Goal: Information Seeking & Learning: Learn about a topic

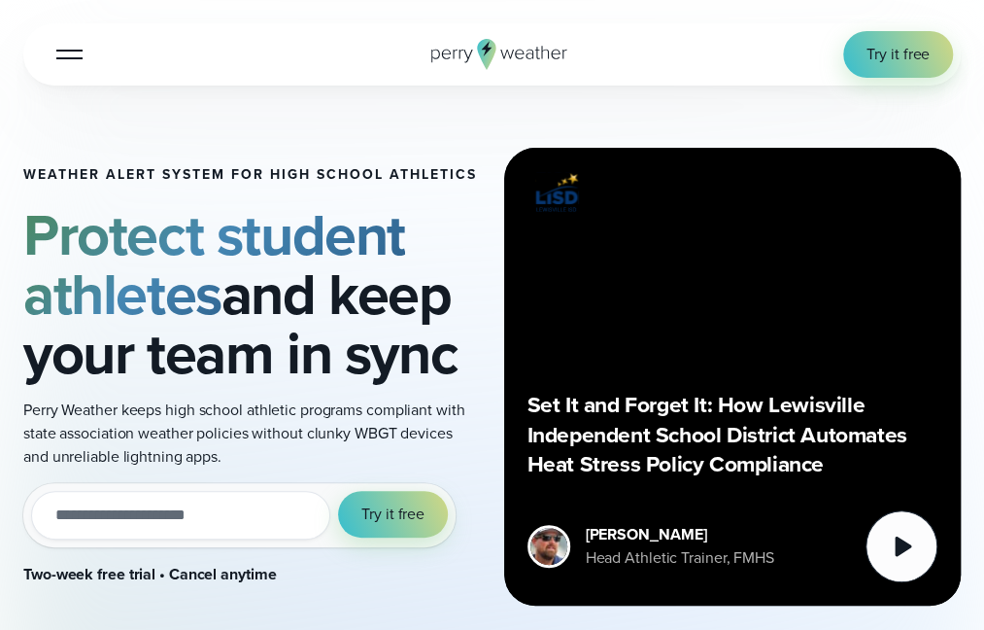
drag, startPoint x: 0, startPoint y: 0, endPoint x: 92, endPoint y: 589, distance: 595.9
click at [92, 589] on div "Weather Alert System for High School Athletics Protect student athletes and kee…" at bounding box center [491, 376] width 937 height 582
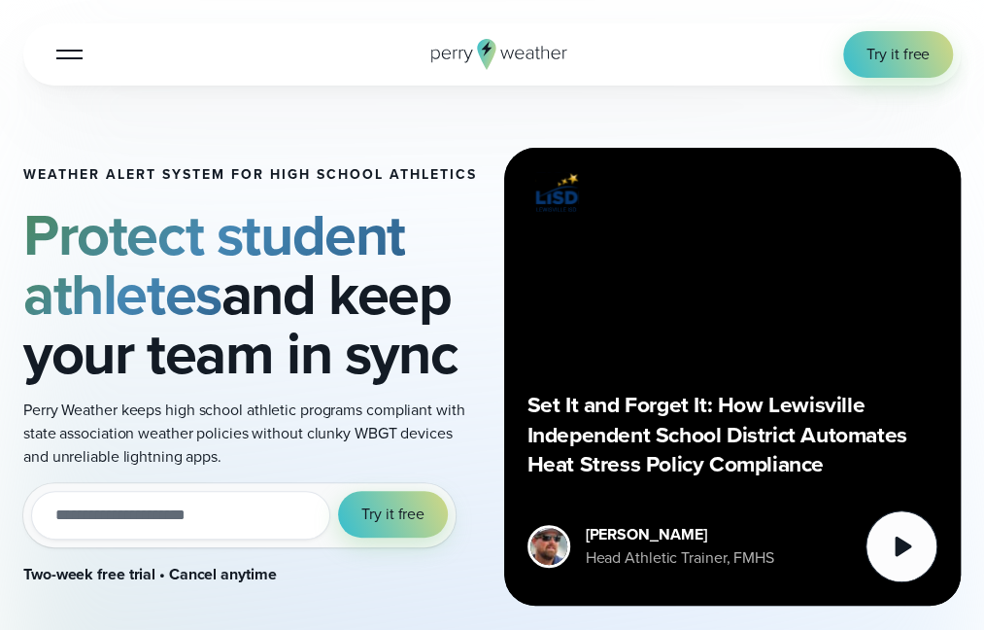
click at [92, 589] on div "Weather Alert System for High School Athletics Protect student athletes and kee…" at bounding box center [491, 376] width 937 height 582
click at [292, 601] on div "Weather Alert System for High School Athletics Protect student athletes and kee…" at bounding box center [491, 376] width 937 height 582
